Goal: Task Accomplishment & Management: Use online tool/utility

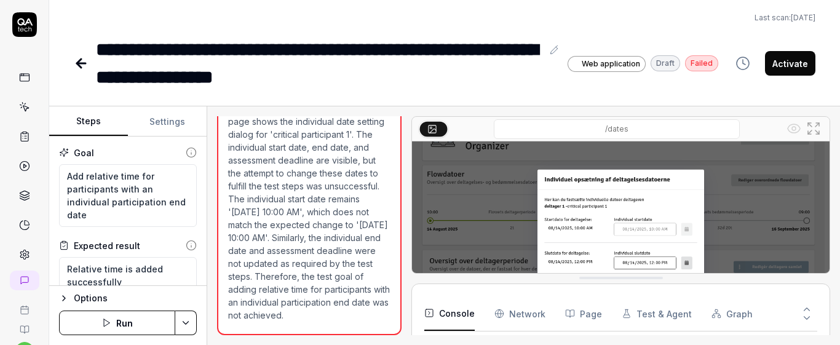
scroll to position [211, 0]
type textarea "*"
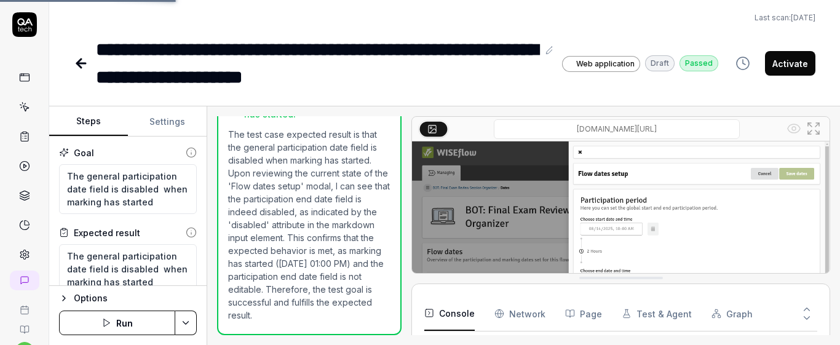
type textarea "*"
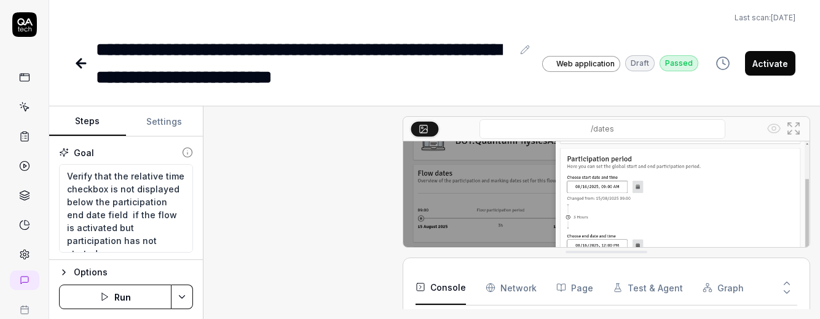
type textarea "*"
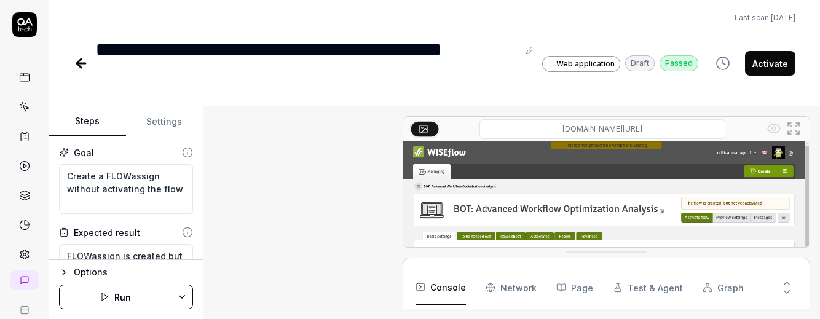
scroll to position [236, 0]
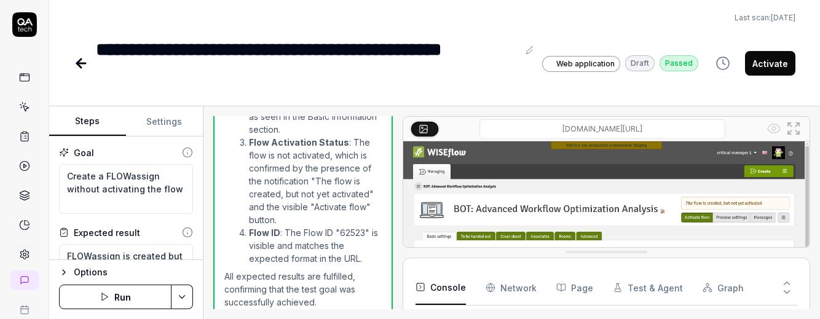
type textarea "*"
